Goal: Task Accomplishment & Management: Manage account settings

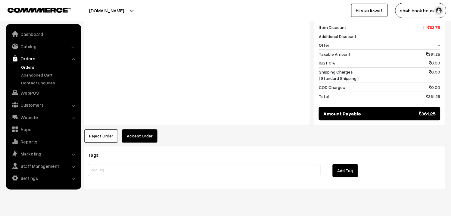
click at [147, 130] on button "Accept Order" at bounding box center [140, 135] width 36 height 13
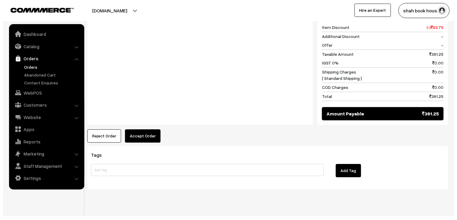
scroll to position [288, 0]
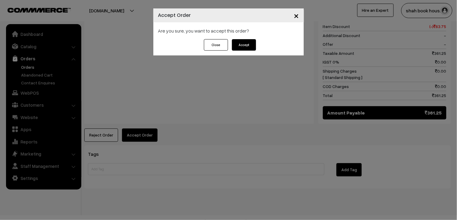
click at [252, 41] on button "Accept" at bounding box center [244, 44] width 24 height 11
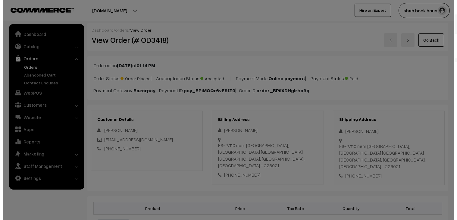
scroll to position [267, 0]
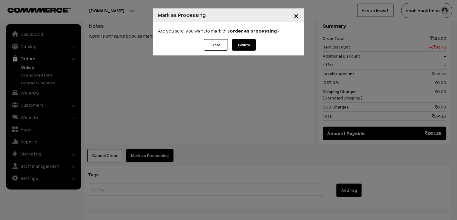
drag, startPoint x: 253, startPoint y: 43, endPoint x: 253, endPoint y: 67, distance: 24.1
click at [253, 44] on button "Confirm" at bounding box center [244, 44] width 24 height 11
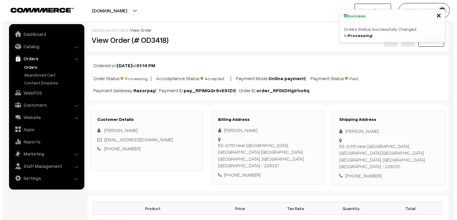
scroll to position [267, 0]
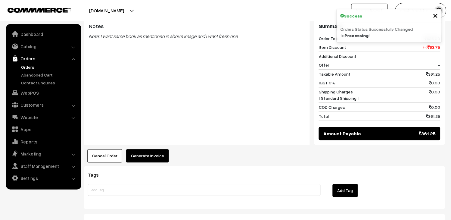
click at [134, 149] on button "Generate Invoice" at bounding box center [147, 155] width 43 height 13
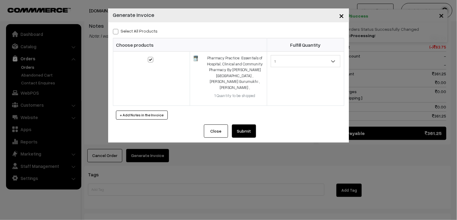
click at [255, 124] on button "Submit" at bounding box center [244, 130] width 24 height 13
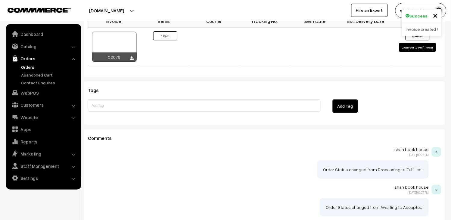
scroll to position [368, 0]
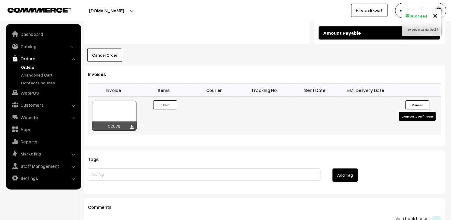
click at [97, 92] on table "Invoice Items Courier Tracking No. Sent Date Est. Delivery Date 02079 Invoice #…" at bounding box center [264, 109] width 353 height 52
click at [101, 101] on div at bounding box center [114, 116] width 45 height 30
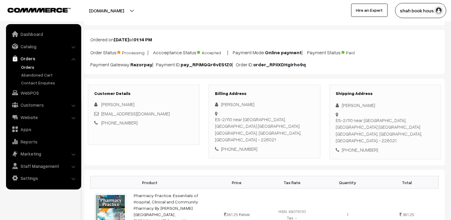
scroll to position [0, 0]
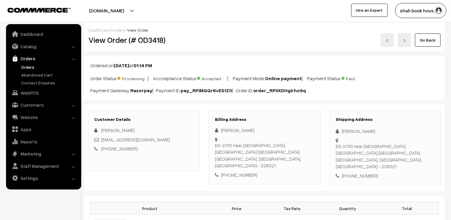
click at [423, 42] on link "Go Back" at bounding box center [428, 39] width 26 height 13
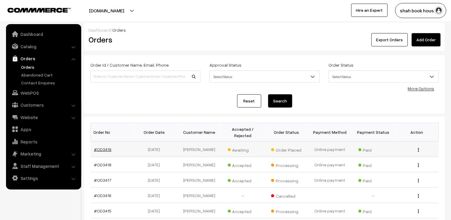
click at [107, 147] on link "#OD3419" at bounding box center [102, 149] width 17 height 5
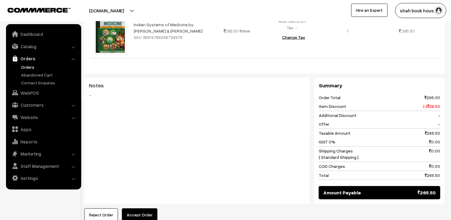
scroll to position [284, 0]
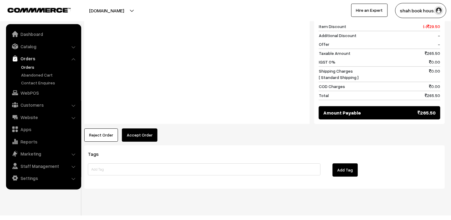
click at [140, 131] on button "Accept Order" at bounding box center [140, 134] width 36 height 13
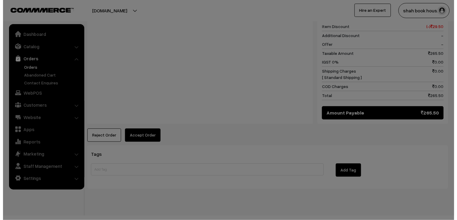
scroll to position [285, 0]
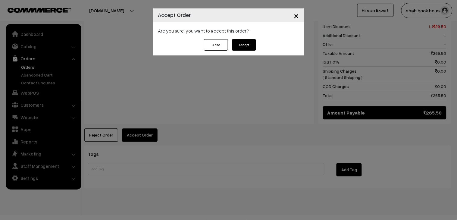
click at [245, 41] on button "Accept" at bounding box center [244, 44] width 24 height 11
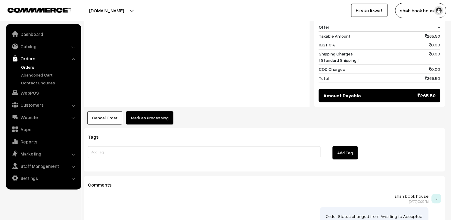
click at [157, 111] on button "Mark as Processing" at bounding box center [149, 117] width 47 height 13
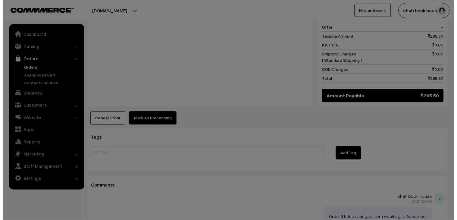
scroll to position [302, 0]
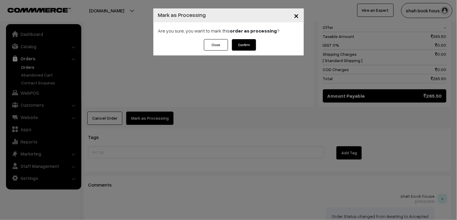
click at [240, 44] on button "Confirm" at bounding box center [244, 44] width 24 height 11
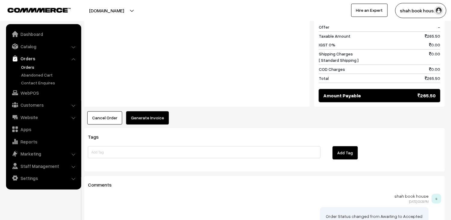
click at [156, 111] on button "Generate Invoice" at bounding box center [147, 117] width 43 height 13
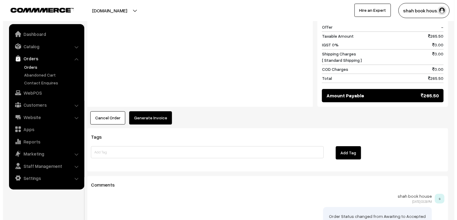
scroll to position [302, 0]
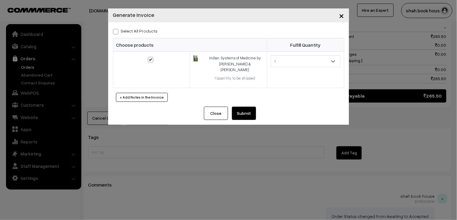
click at [243, 118] on button "Submit" at bounding box center [244, 113] width 24 height 13
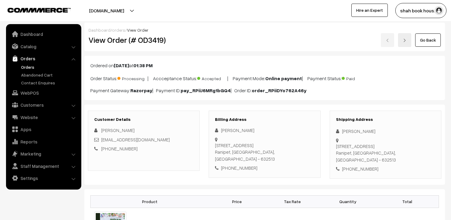
scroll to position [334, 0]
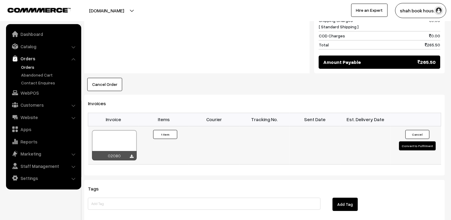
click at [134, 130] on div at bounding box center [114, 145] width 45 height 30
click at [34, 64] on link "Orders" at bounding box center [50, 67] width 60 height 6
